Goal: Check status

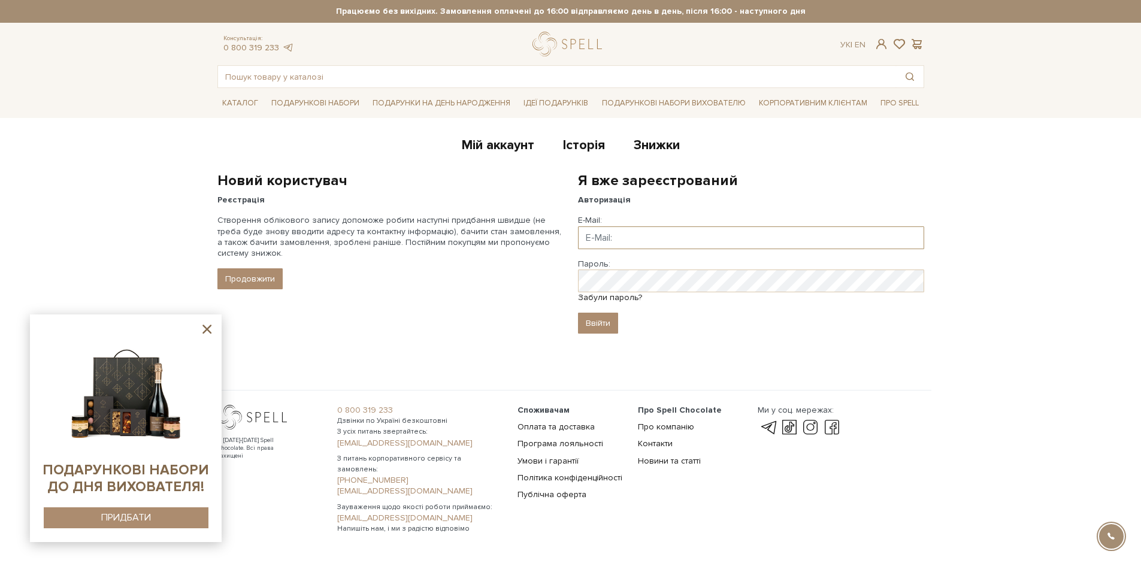
click at [650, 238] on input "Email" at bounding box center [751, 237] width 346 height 23
click at [600, 237] on input "Email" at bounding box center [751, 237] width 346 height 23
paste input "[EMAIL_ADDRESS][DOMAIN_NAME]"
type input "[EMAIL_ADDRESS][DOMAIN_NAME]"
click at [589, 322] on input "Ввійти" at bounding box center [598, 323] width 40 height 21
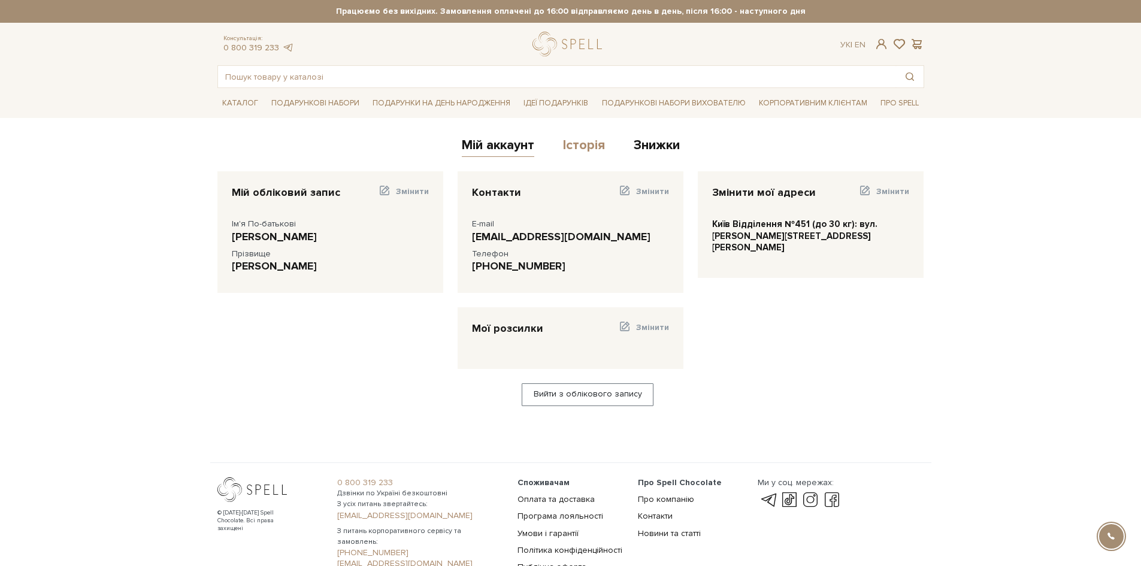
click at [571, 140] on link "Історія" at bounding box center [584, 147] width 42 height 20
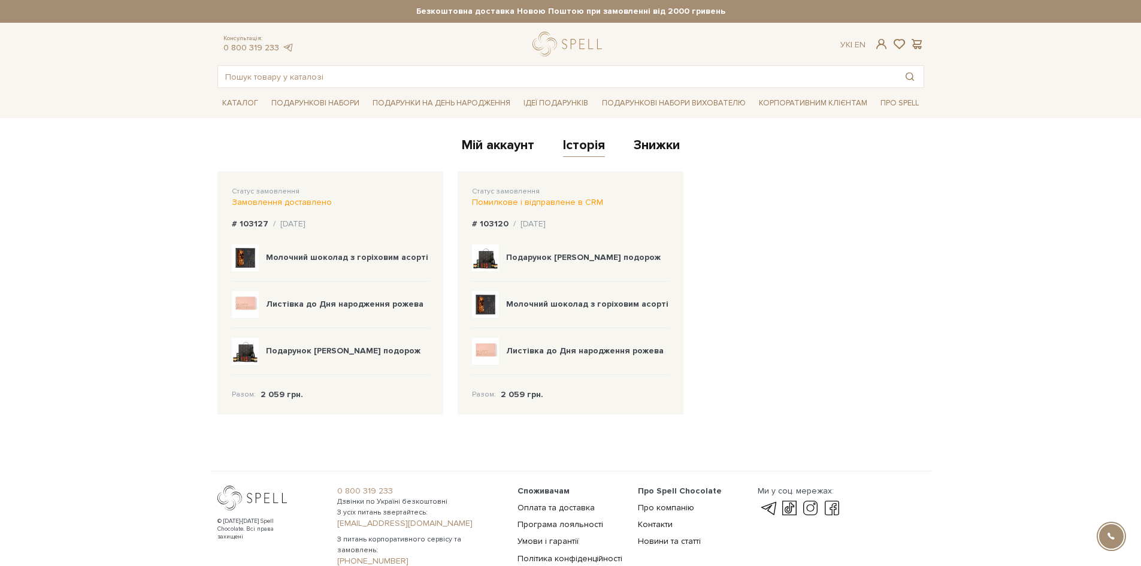
click at [270, 202] on div "Замовлення доставлено" at bounding box center [330, 202] width 197 height 11
click at [267, 196] on div "Статус замовлення Замовлення доставлено" at bounding box center [330, 197] width 197 height 22
click at [267, 221] on div "# 103127 / 12.09.2025" at bounding box center [330, 224] width 197 height 11
click at [258, 224] on b "# 103127" at bounding box center [250, 224] width 37 height 10
click at [292, 224] on div "/ 12.09.2025" at bounding box center [289, 224] width 32 height 11
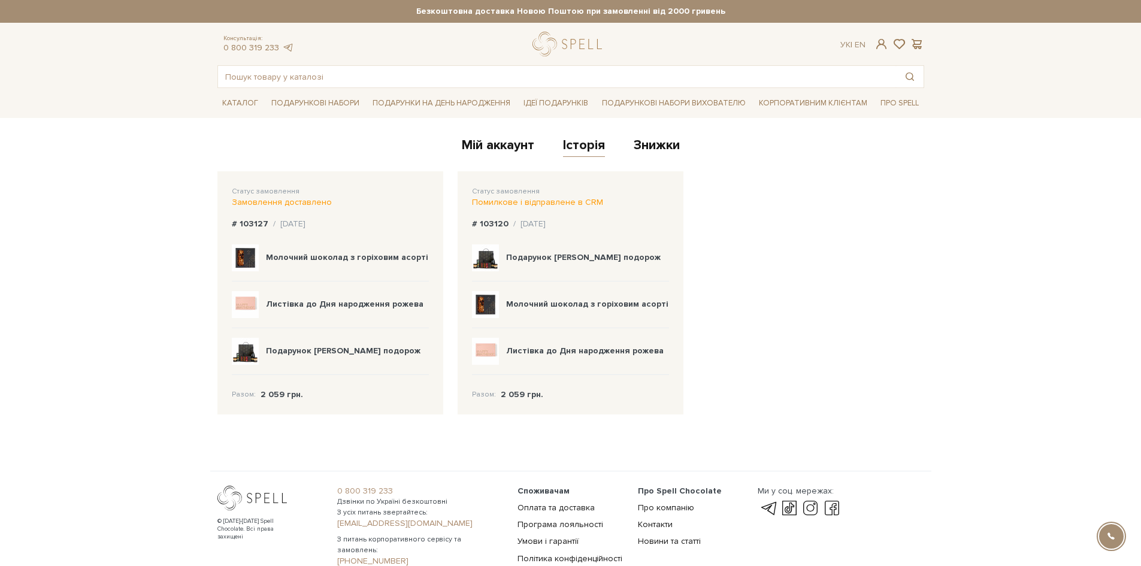
click at [275, 304] on div "Листівка до Дня народження рожева" at bounding box center [330, 305] width 197 height 47
click at [340, 368] on div "Подарунок Сирна подорож" at bounding box center [330, 351] width 197 height 47
click at [244, 200] on div "Замовлення доставлено" at bounding box center [330, 202] width 197 height 11
click at [262, 194] on span "Статус замовлення" at bounding box center [266, 191] width 68 height 9
